Goal: Transaction & Acquisition: Purchase product/service

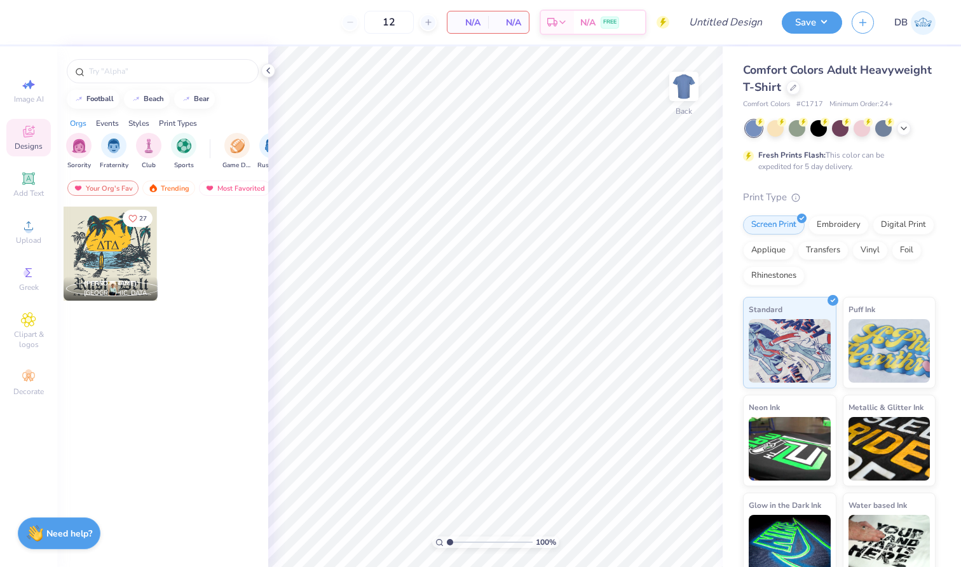
click at [874, 88] on div "Comfort Colors Adult Heavyweight T-Shirt" at bounding box center [839, 79] width 193 height 34
click at [796, 88] on icon at bounding box center [793, 86] width 6 height 6
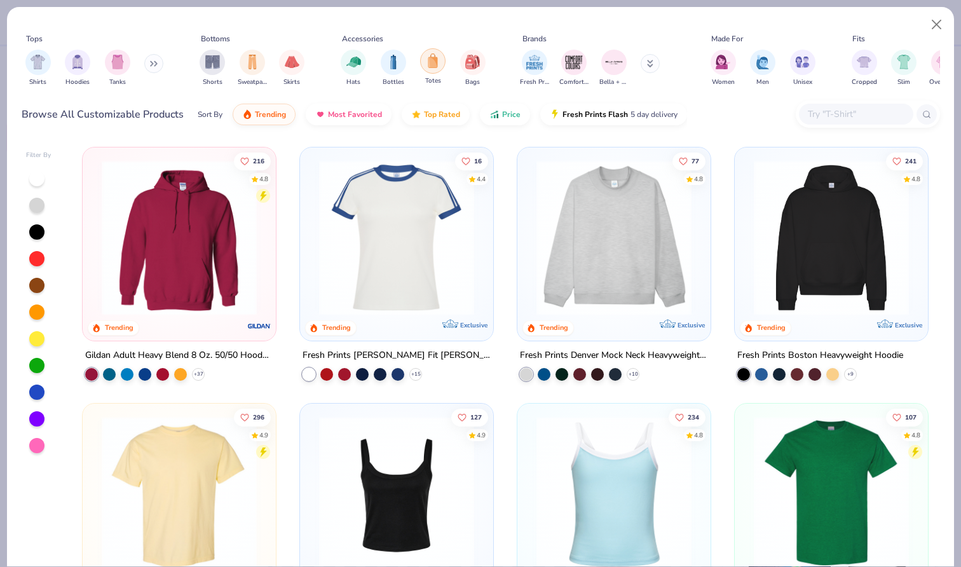
click at [432, 67] on img "filter for Totes" at bounding box center [433, 60] width 14 height 15
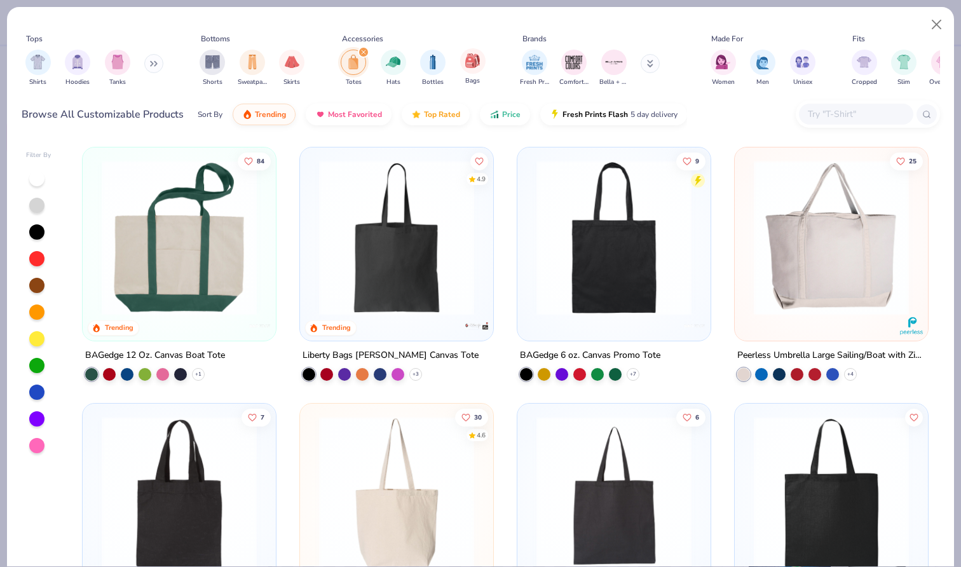
click at [477, 74] on div "Bags" at bounding box center [472, 66] width 25 height 37
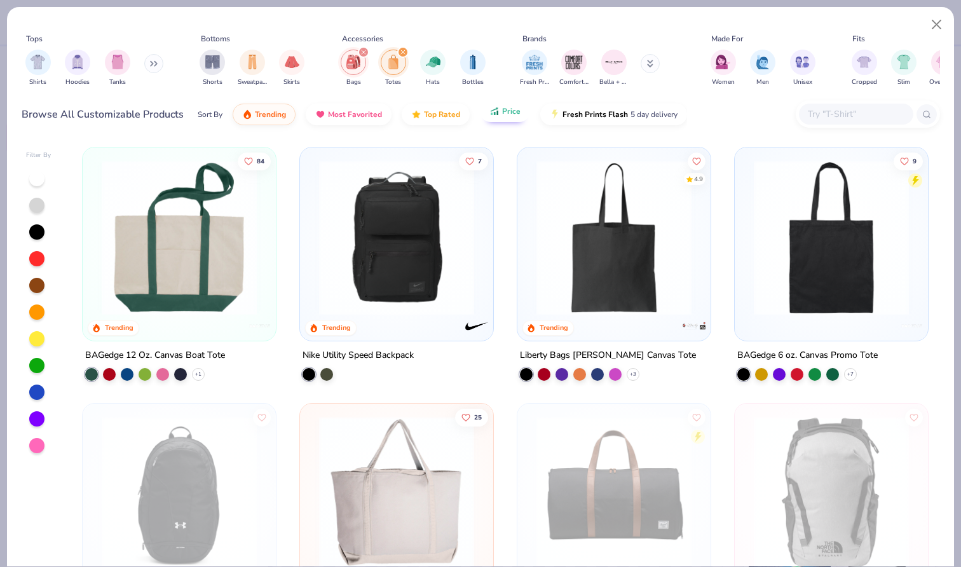
click at [503, 113] on span "Price" at bounding box center [511, 111] width 18 height 10
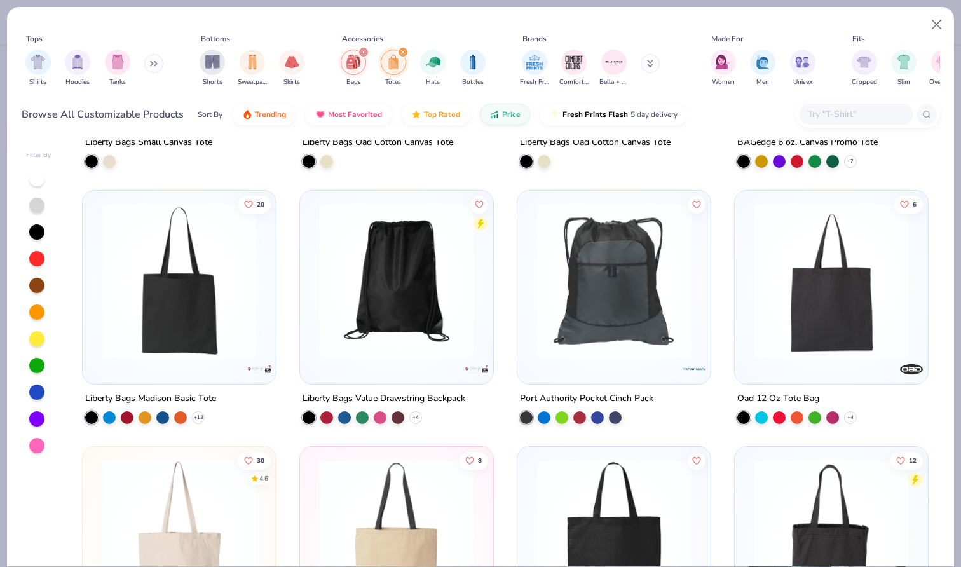
scroll to position [222, 0]
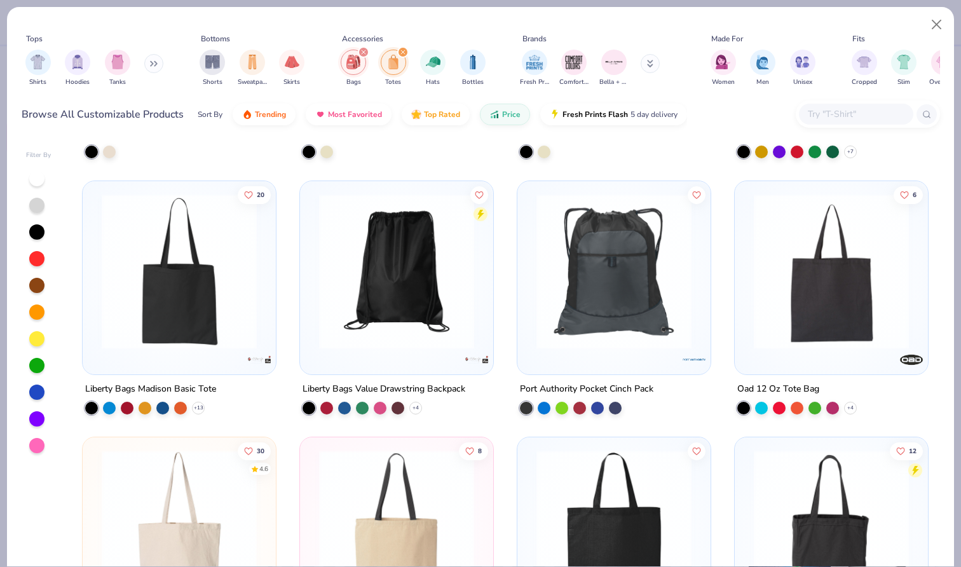
click at [376, 308] on img at bounding box center [397, 271] width 168 height 155
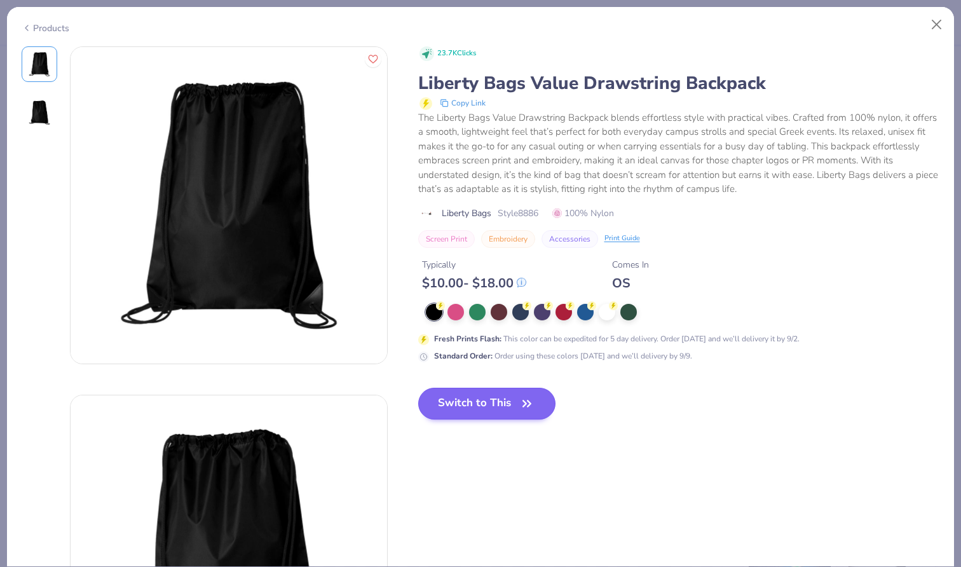
click at [471, 404] on button "Switch to This" at bounding box center [487, 404] width 138 height 32
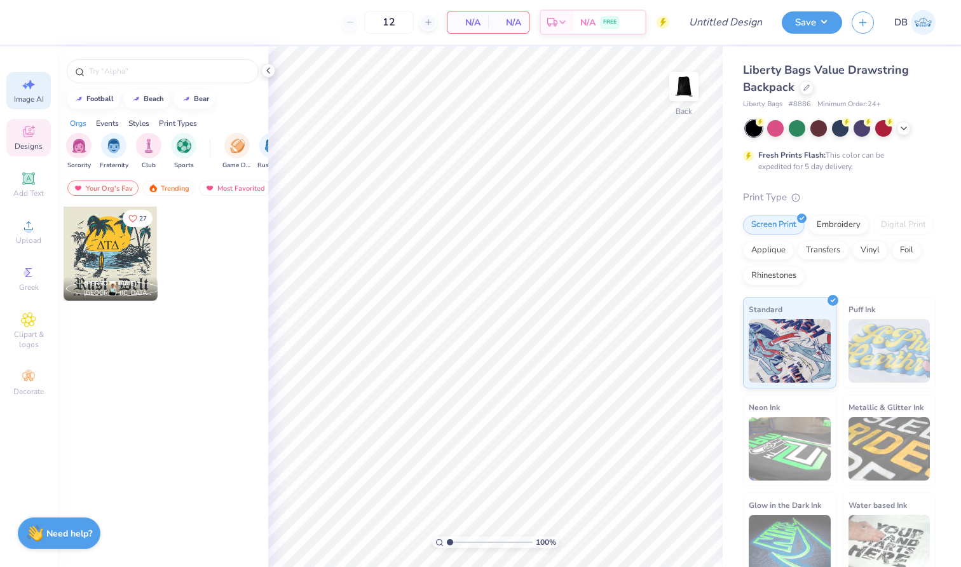
click at [26, 87] on icon at bounding box center [25, 86] width 6 height 6
select select "4"
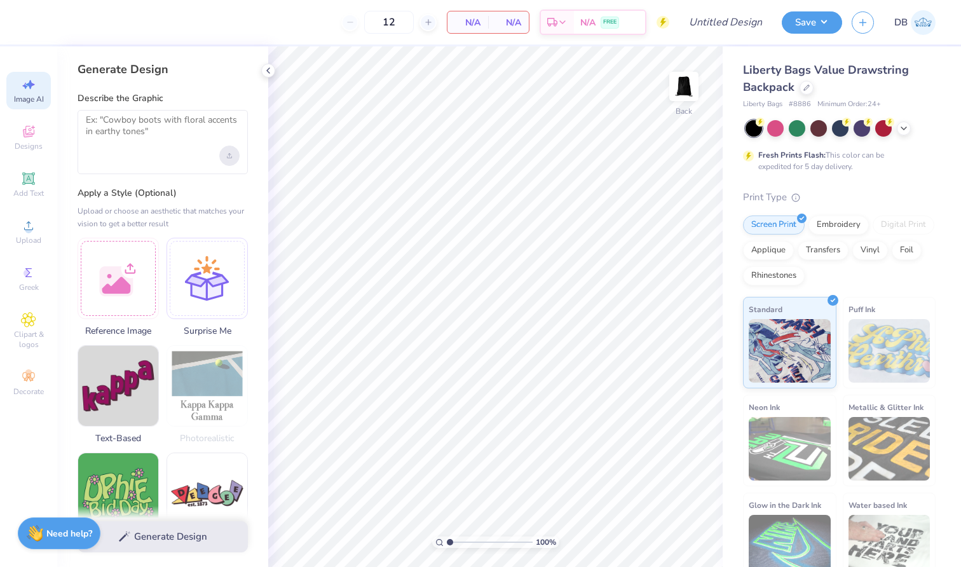
click at [229, 161] on div "Upload image" at bounding box center [229, 156] width 20 height 20
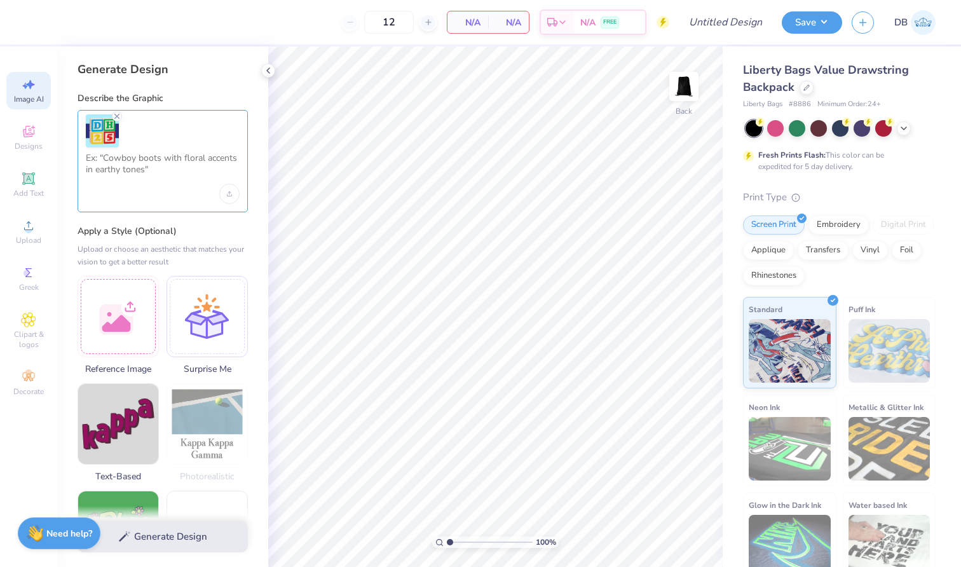
click at [135, 168] on textarea at bounding box center [163, 168] width 154 height 32
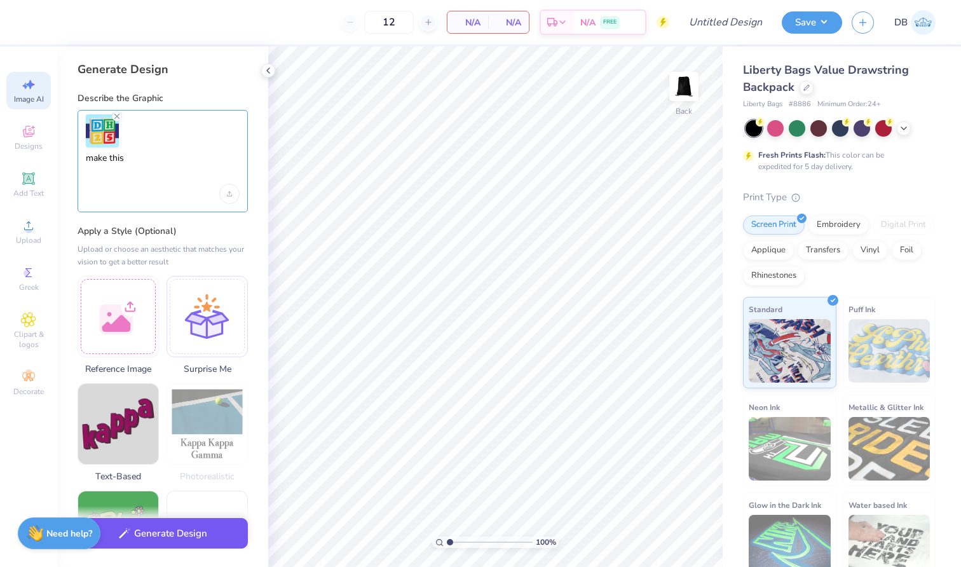
type textarea "make this"
click at [181, 528] on button "Generate Design" at bounding box center [163, 533] width 170 height 31
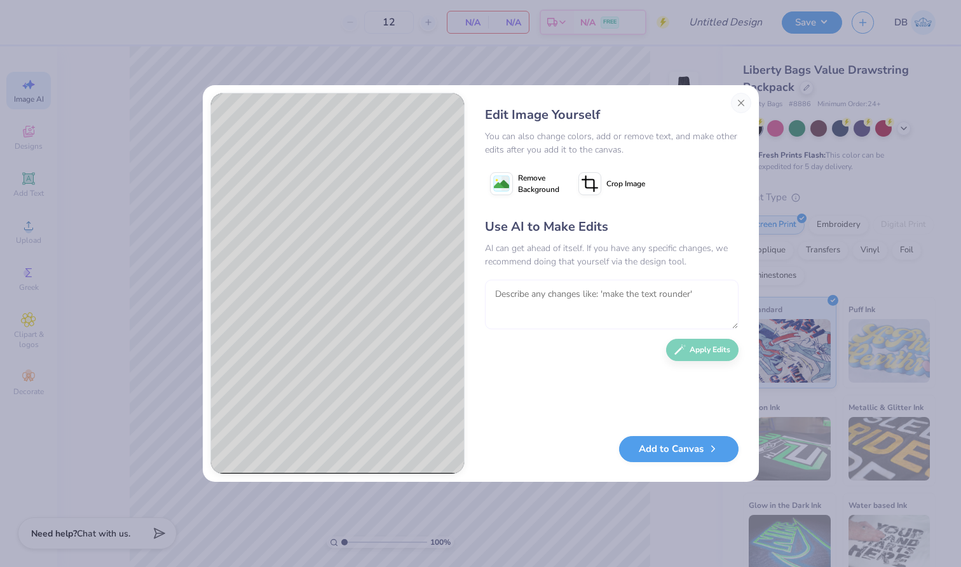
click at [613, 296] on textarea at bounding box center [612, 305] width 254 height 50
type textarea "t"
type textarea "the colors are wrong"
click at [688, 355] on button "Apply Edits" at bounding box center [702, 346] width 72 height 22
click at [675, 444] on button "Add to Canvas" at bounding box center [678, 446] width 119 height 26
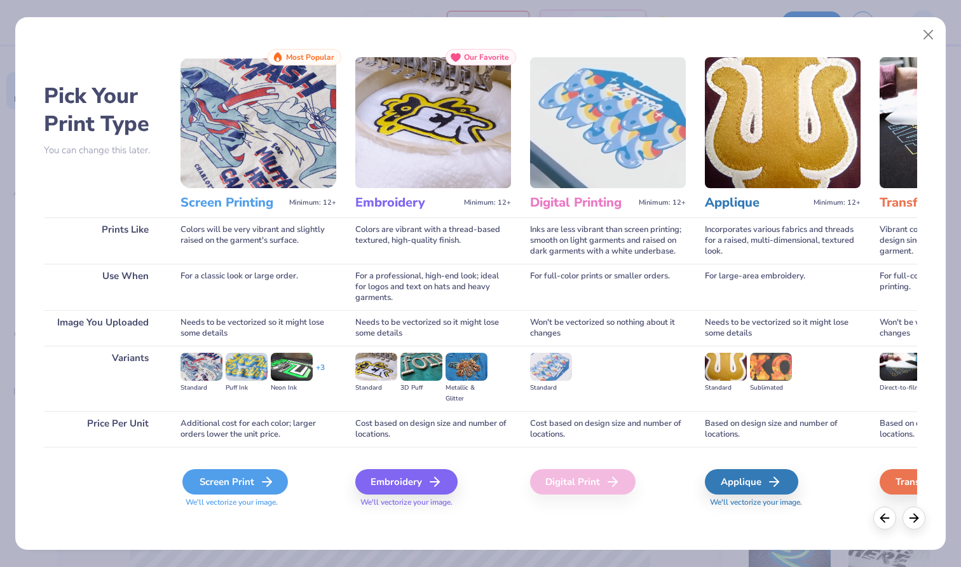
click at [229, 491] on div "Screen Print" at bounding box center [234, 481] width 105 height 25
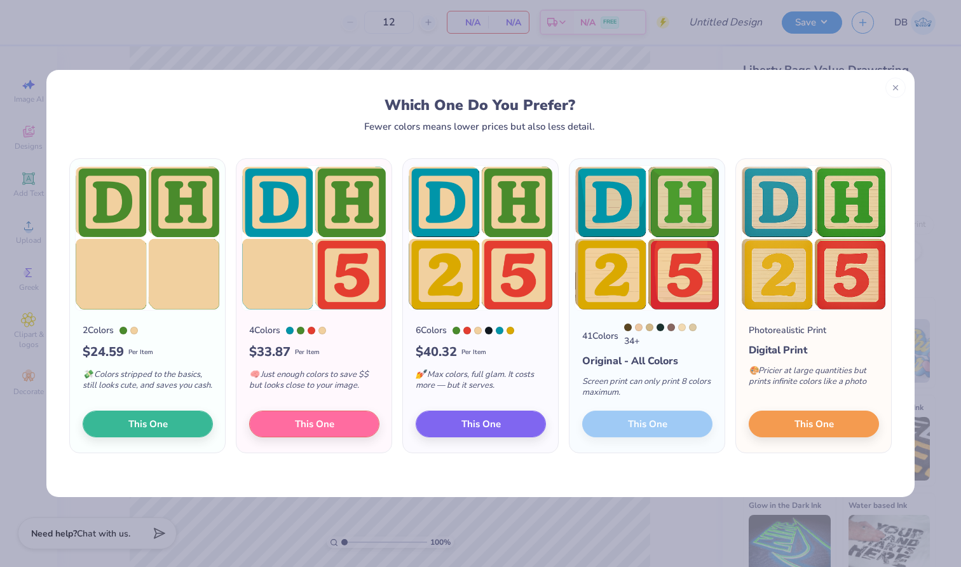
drag, startPoint x: 464, startPoint y: 423, endPoint x: 446, endPoint y: 444, distance: 27.9
click at [446, 444] on div "6 Colors $ 40.32 Per Item 💅 Max colors, full glam. It costs more — but it serve…" at bounding box center [480, 382] width 155 height 142
click at [447, 441] on div "6 Colors $ 40.32 Per Item 💅 Max colors, full glam. It costs more — but it serve…" at bounding box center [480, 382] width 155 height 142
click at [449, 435] on button "This One" at bounding box center [481, 422] width 130 height 27
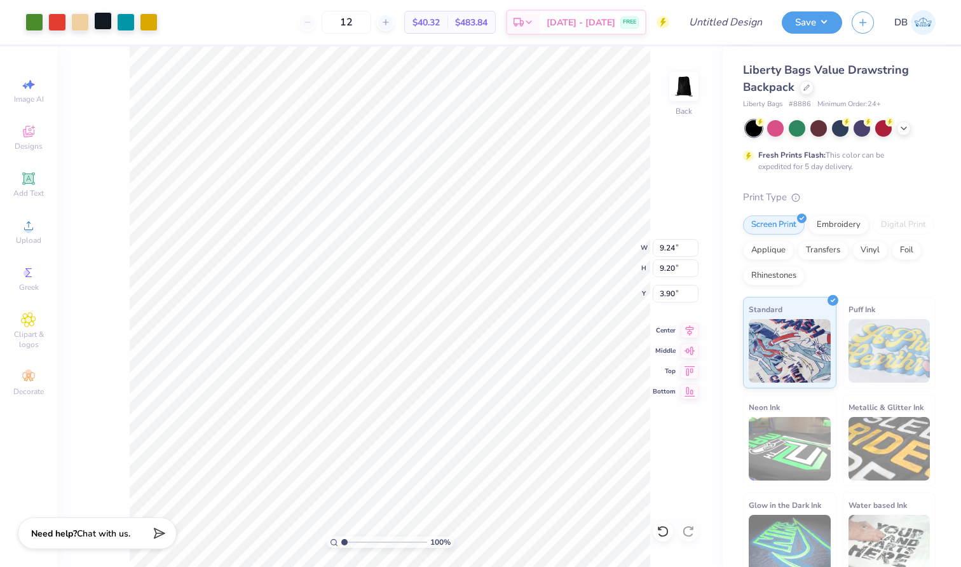
click at [103, 21] on div at bounding box center [103, 21] width 18 height 18
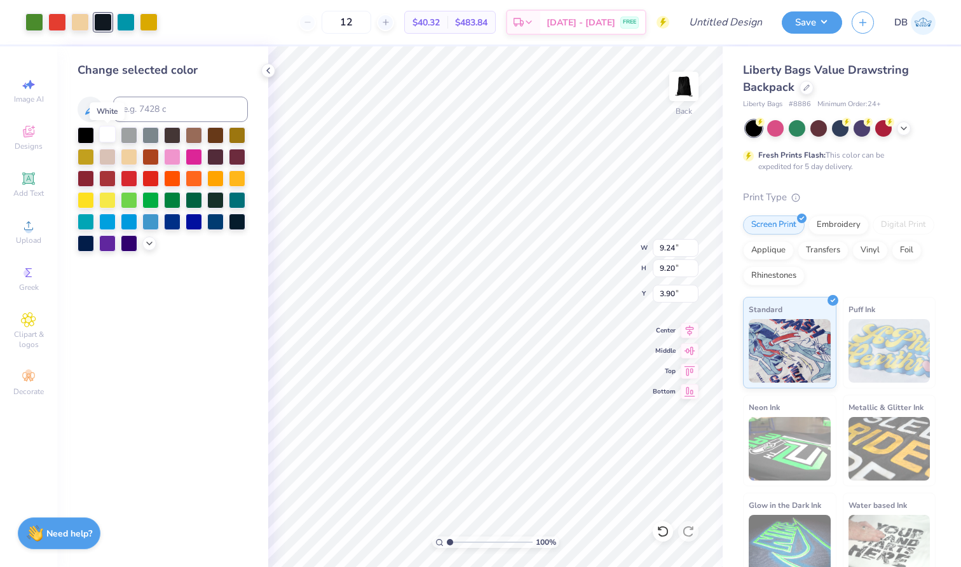
click at [104, 137] on div at bounding box center [107, 134] width 17 height 17
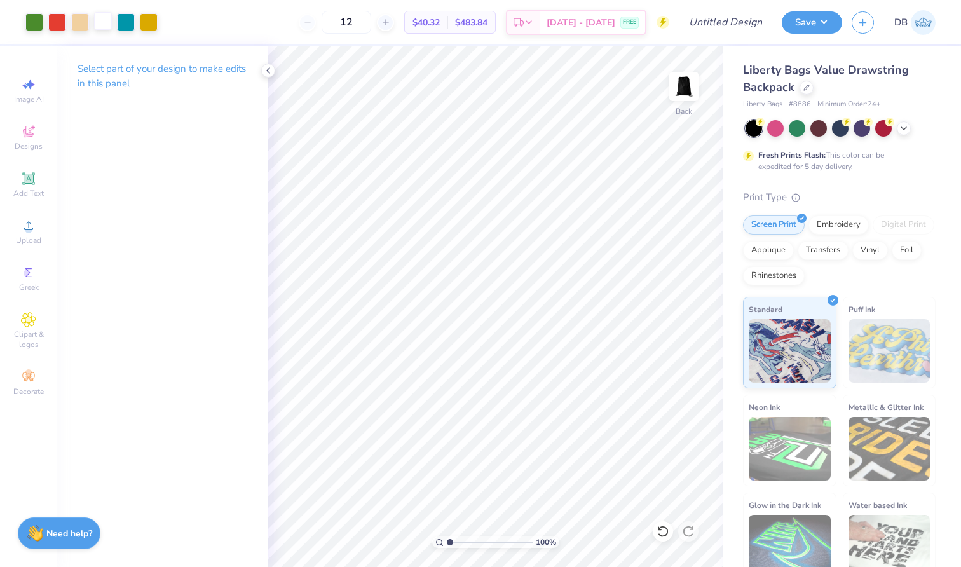
click at [109, 25] on div at bounding box center [103, 21] width 18 height 18
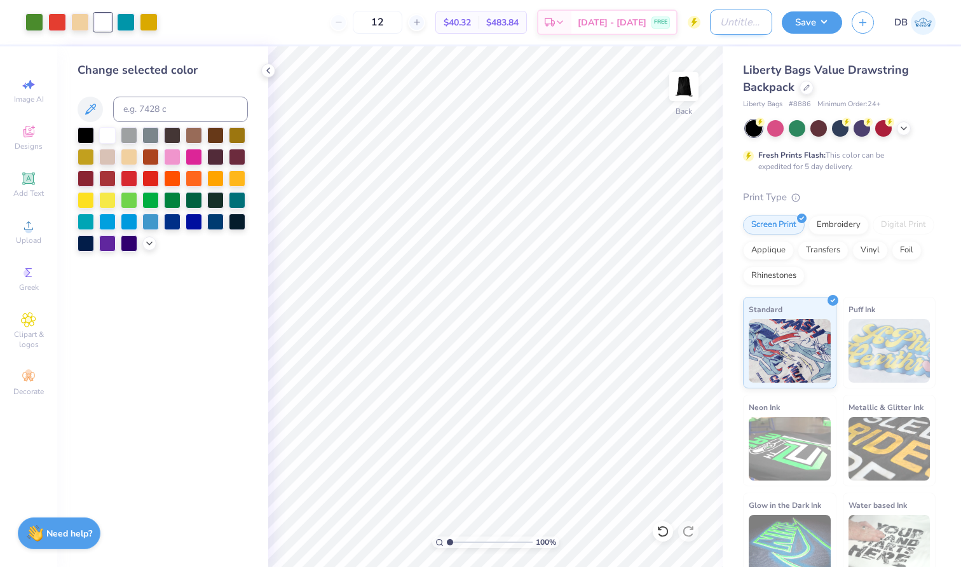
click at [726, 22] on input "Design Title" at bounding box center [741, 22] width 62 height 25
type input "draw string bag"
click at [829, 22] on button "Save" at bounding box center [812, 21] width 60 height 22
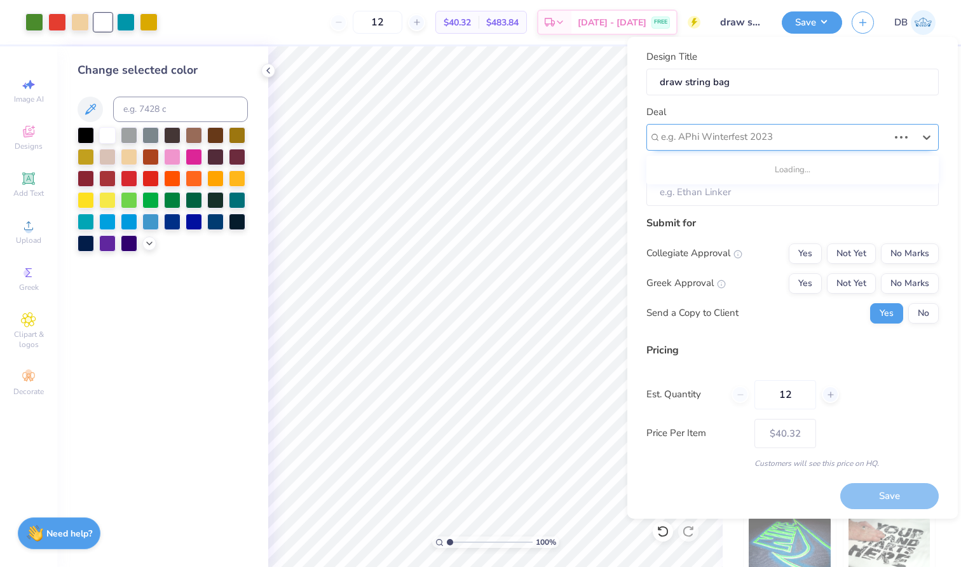
click at [780, 133] on div at bounding box center [774, 136] width 227 height 17
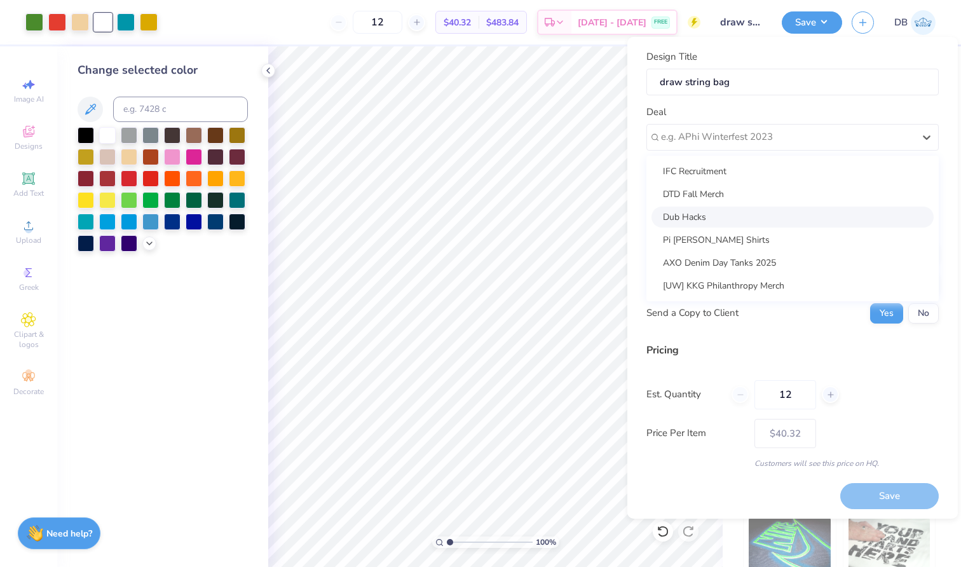
click at [724, 225] on div "Dub Hacks" at bounding box center [792, 217] width 282 height 21
type input "[PERSON_NAME]"
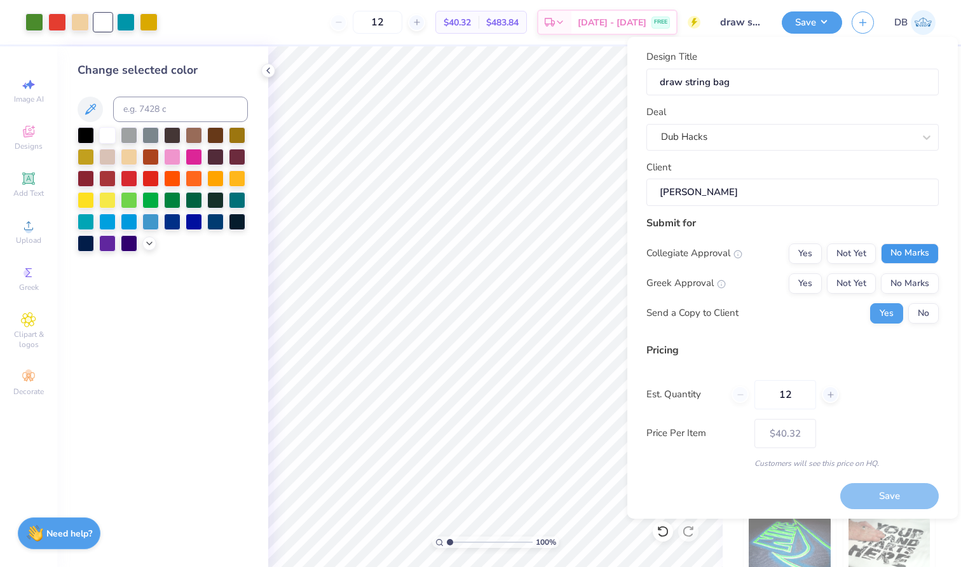
click at [900, 256] on button "No Marks" at bounding box center [910, 253] width 58 height 20
click at [891, 278] on button "No Marks" at bounding box center [910, 283] width 58 height 20
type input "$40.32"
click at [910, 308] on button "No" at bounding box center [923, 313] width 30 height 20
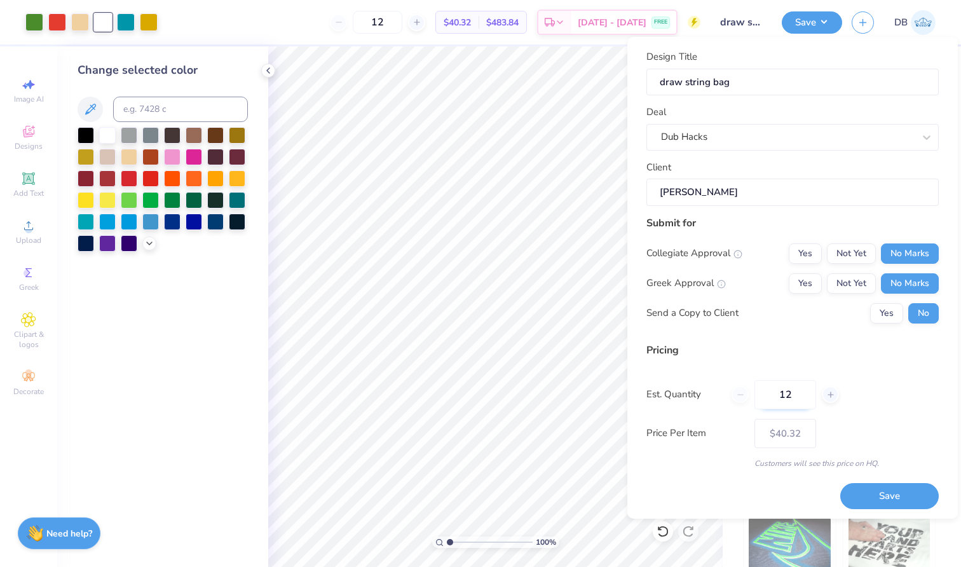
drag, startPoint x: 799, startPoint y: 395, endPoint x: 760, endPoint y: 394, distance: 39.4
click at [778, 395] on input "12" at bounding box center [785, 394] width 62 height 29
type input "100"
type input "$11.74"
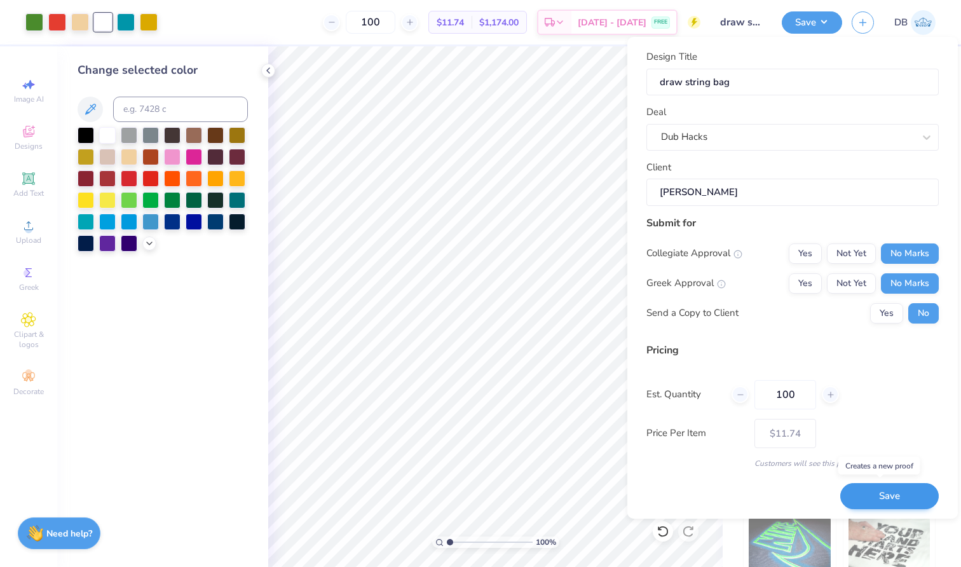
type input "100"
click at [884, 497] on button "Save" at bounding box center [889, 496] width 98 height 26
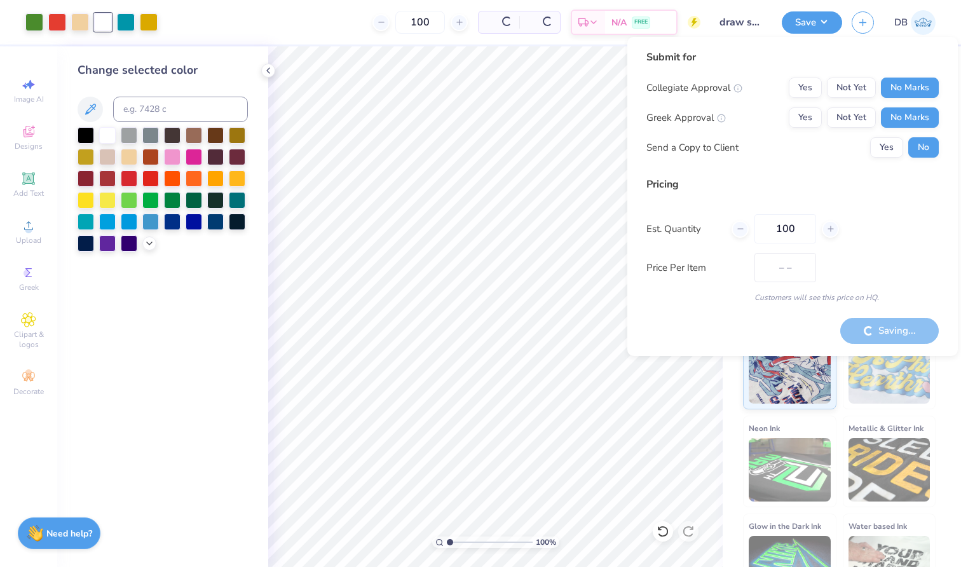
type input "$11.74"
